Goal: Task Accomplishment & Management: Complete application form

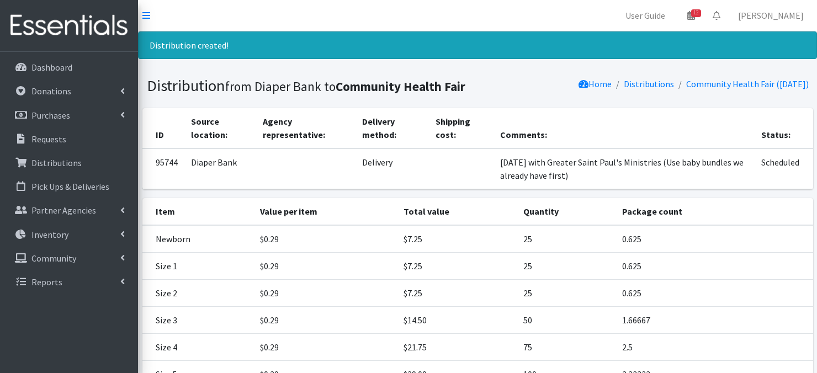
scroll to position [151, 0]
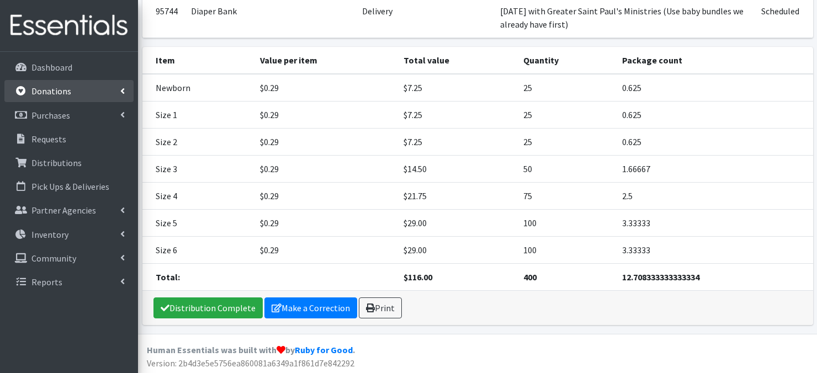
click at [67, 95] on p "Donations" at bounding box center [51, 91] width 40 height 11
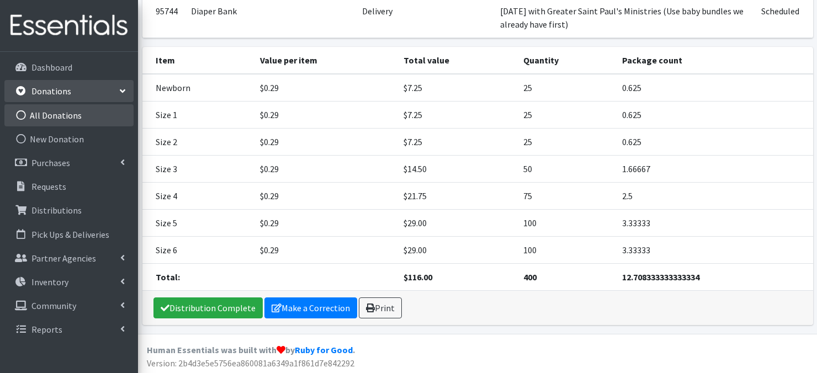
click at [22, 114] on icon at bounding box center [21, 115] width 14 height 10
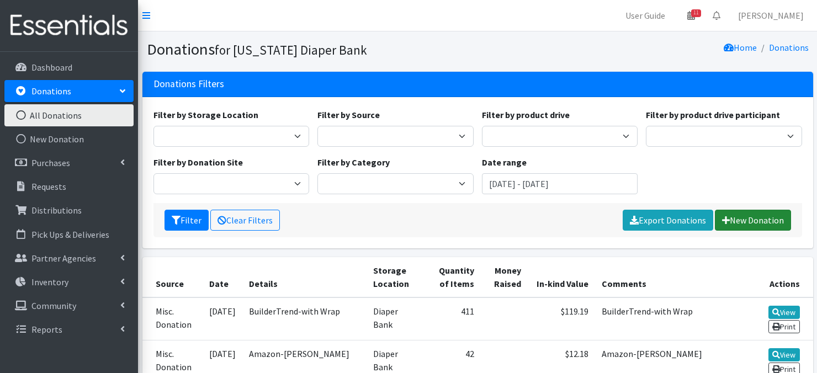
click at [747, 219] on link "New Donation" at bounding box center [753, 220] width 76 height 21
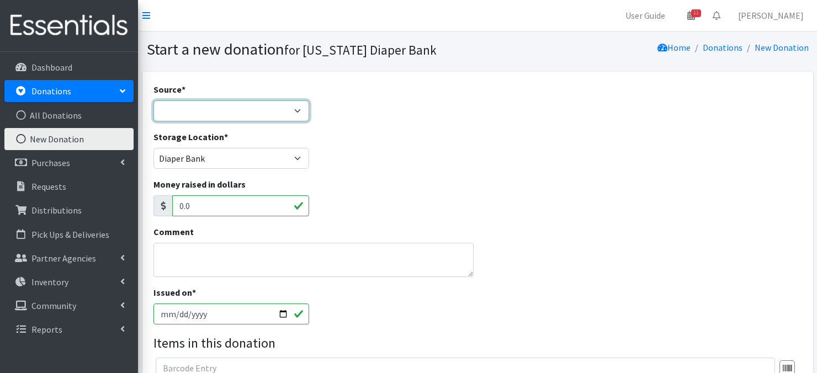
click at [294, 109] on select "Product Drive Manufacturer Donation Site Misc. Donation" at bounding box center [231, 110] width 156 height 21
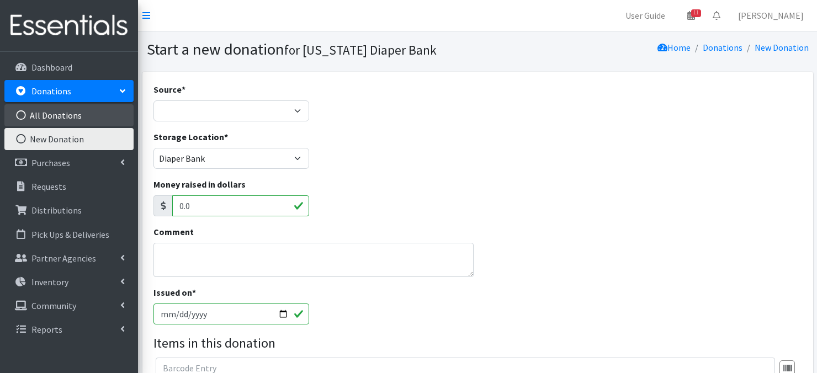
click at [18, 114] on icon at bounding box center [21, 115] width 14 height 10
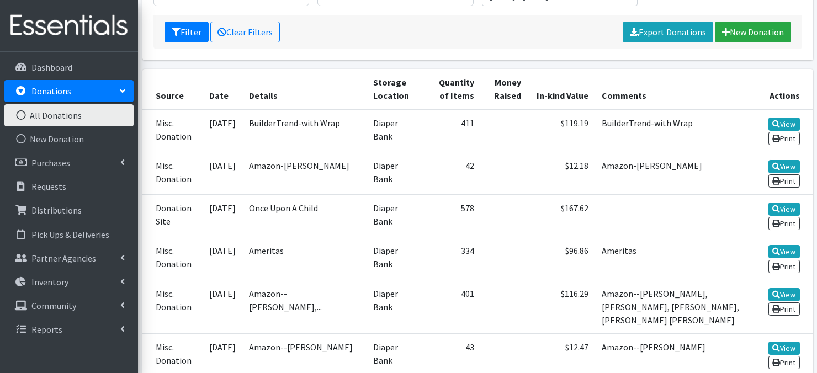
scroll to position [199, 0]
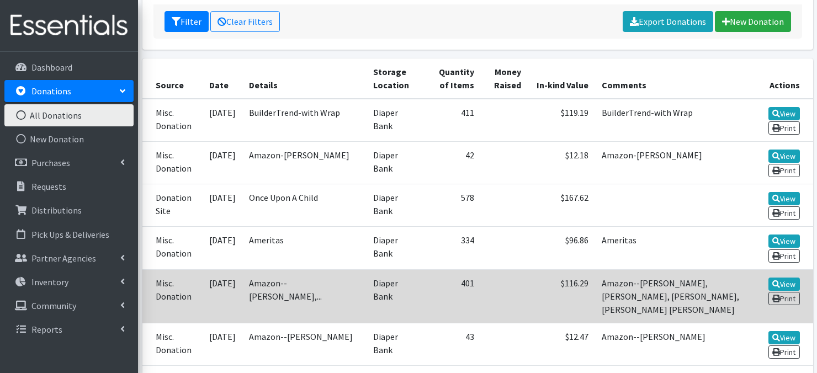
click at [285, 286] on td "Amazon--[PERSON_NAME],..." at bounding box center [304, 296] width 124 height 54
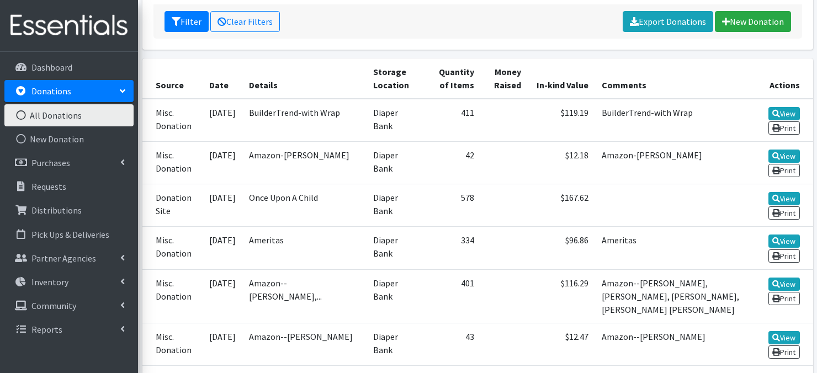
click at [18, 115] on icon at bounding box center [21, 115] width 14 height 10
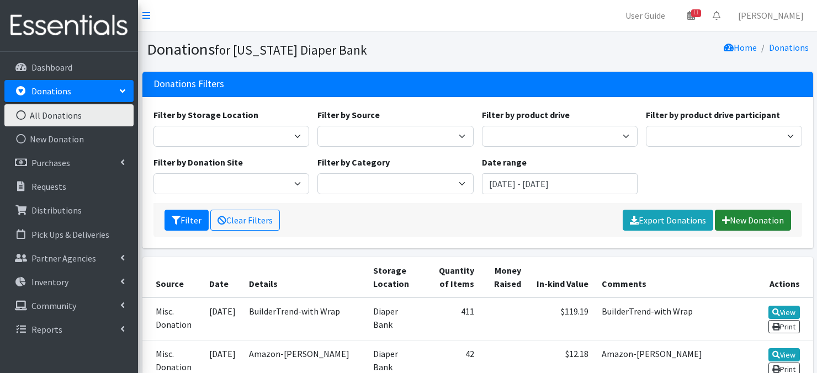
click at [734, 218] on link "New Donation" at bounding box center [753, 220] width 76 height 21
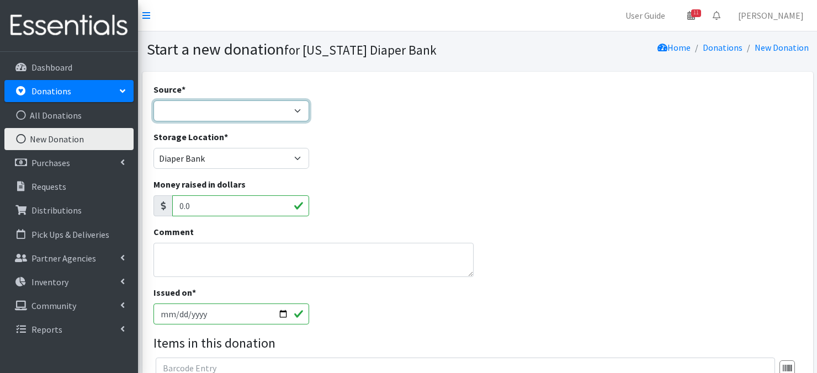
click at [298, 110] on select "Product Drive Manufacturer Donation Site Misc. Donation" at bounding box center [231, 110] width 156 height 21
select select "Misc. Donation"
click at [153, 100] on select "Product Drive Manufacturer Donation Site Misc. Donation" at bounding box center [231, 110] width 156 height 21
click at [201, 258] on textarea "Comment" at bounding box center [313, 260] width 320 height 34
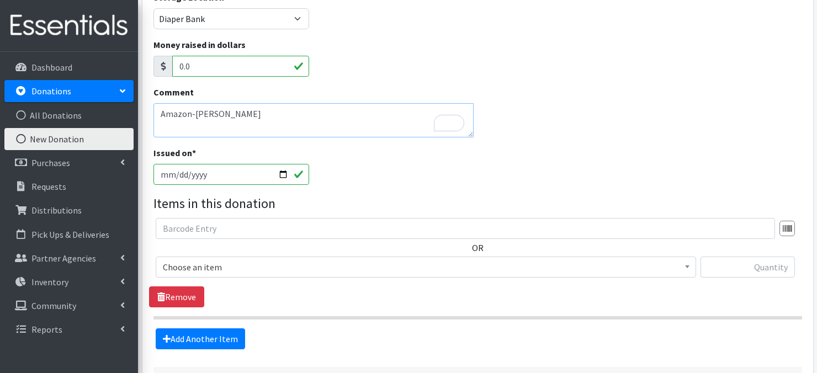
scroll to position [177, 0]
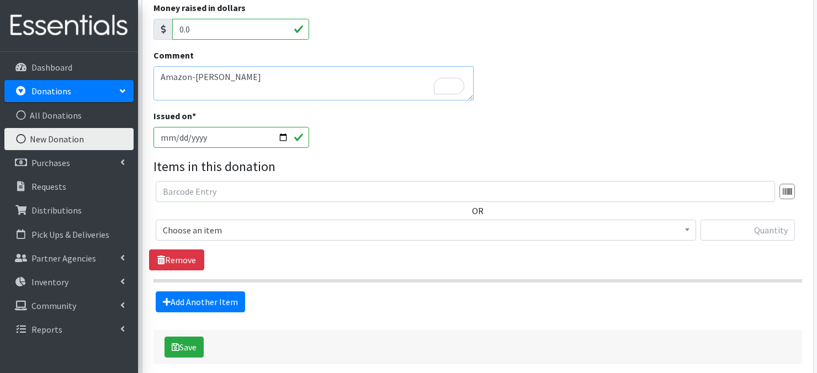
type textarea "Amazon-[PERSON_NAME]"
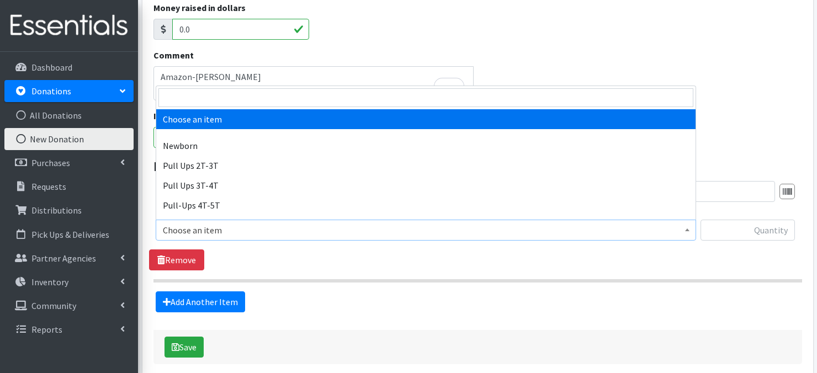
click at [686, 230] on b at bounding box center [687, 230] width 4 height 3
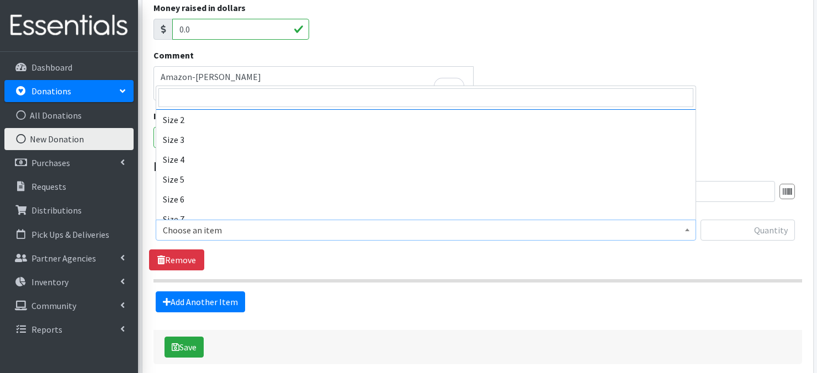
scroll to position [155, 0]
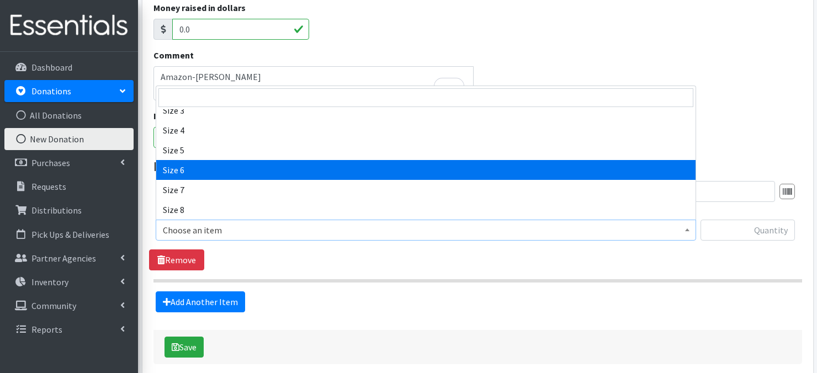
select select "3687"
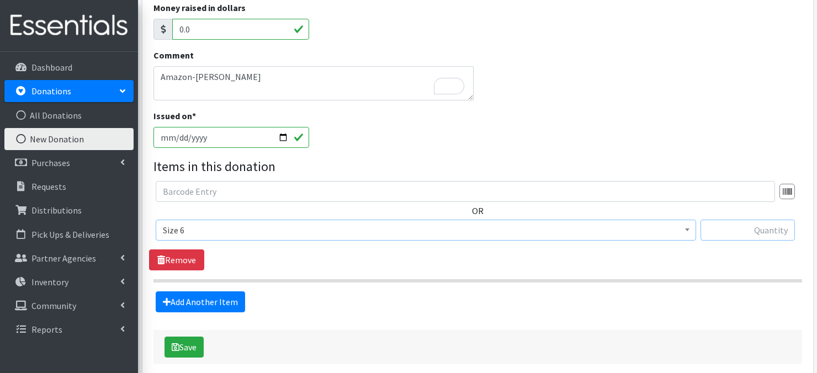
click at [747, 233] on input "text" at bounding box center [747, 230] width 94 height 21
type input "21"
click at [189, 350] on button "Save" at bounding box center [183, 347] width 39 height 21
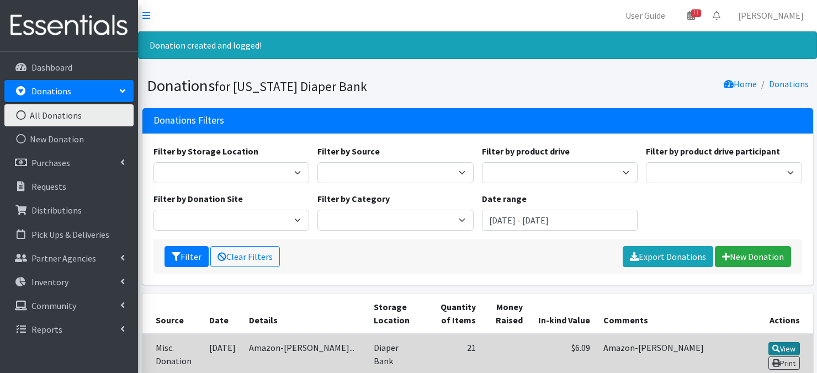
click at [778, 346] on icon at bounding box center [776, 349] width 8 height 8
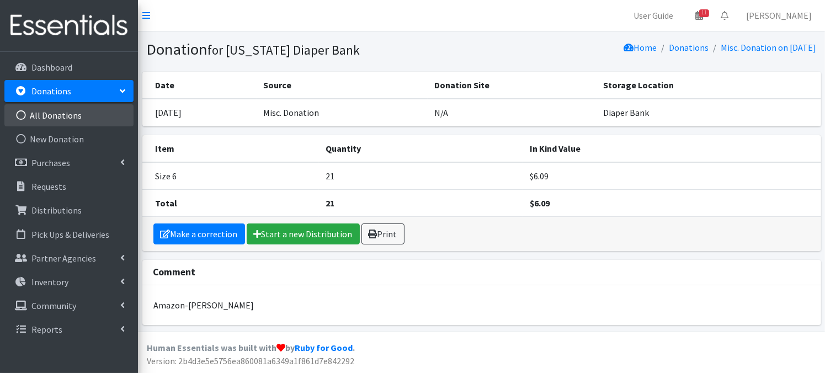
click at [22, 118] on icon at bounding box center [21, 115] width 14 height 10
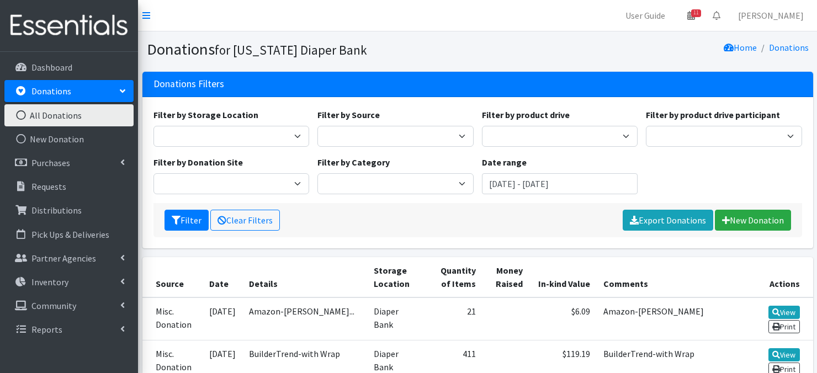
click at [22, 116] on icon at bounding box center [21, 115] width 14 height 10
drag, startPoint x: 19, startPoint y: 112, endPoint x: 30, endPoint y: 102, distance: 14.8
click at [19, 112] on icon at bounding box center [21, 115] width 14 height 10
